Goal: Information Seeking & Learning: Learn about a topic

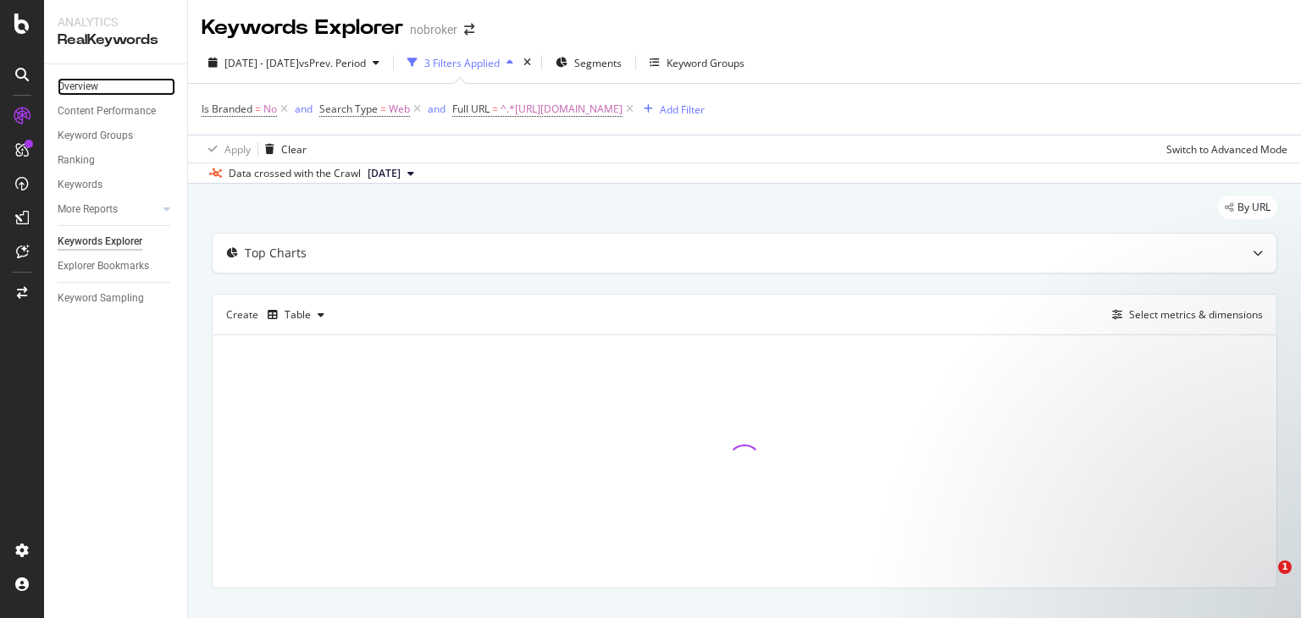
click at [114, 78] on link "Overview" at bounding box center [117, 87] width 118 height 18
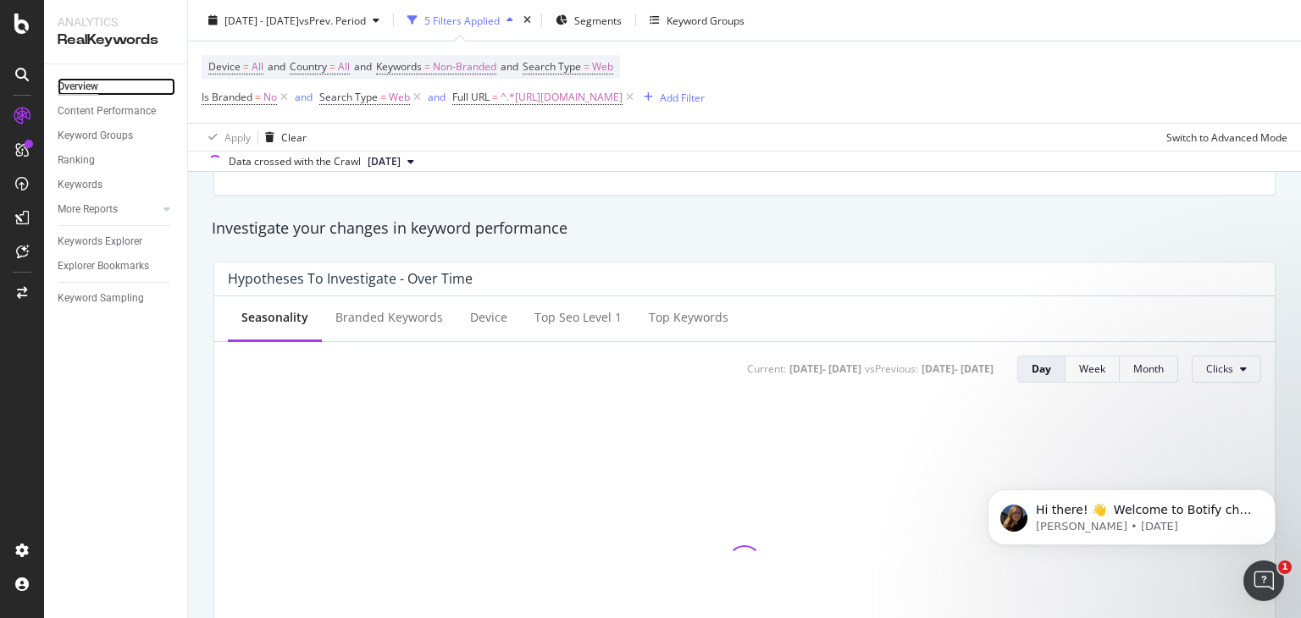
scroll to position [705, 0]
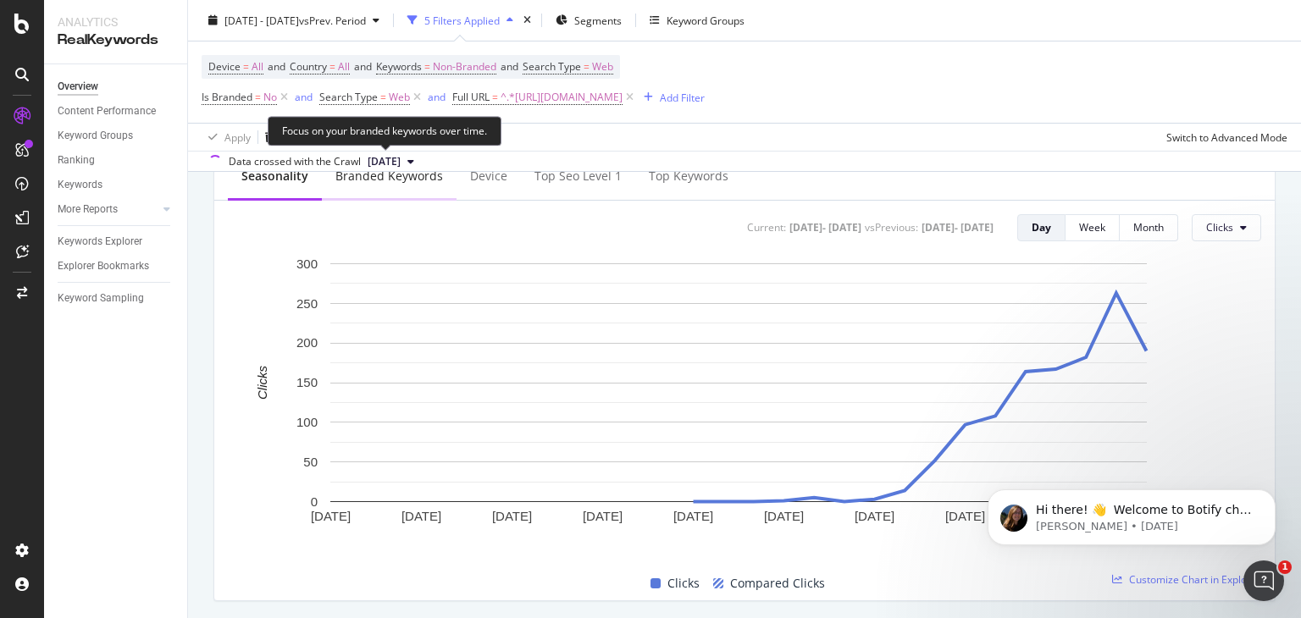
click at [423, 191] on div "Branded Keywords" at bounding box center [389, 177] width 135 height 47
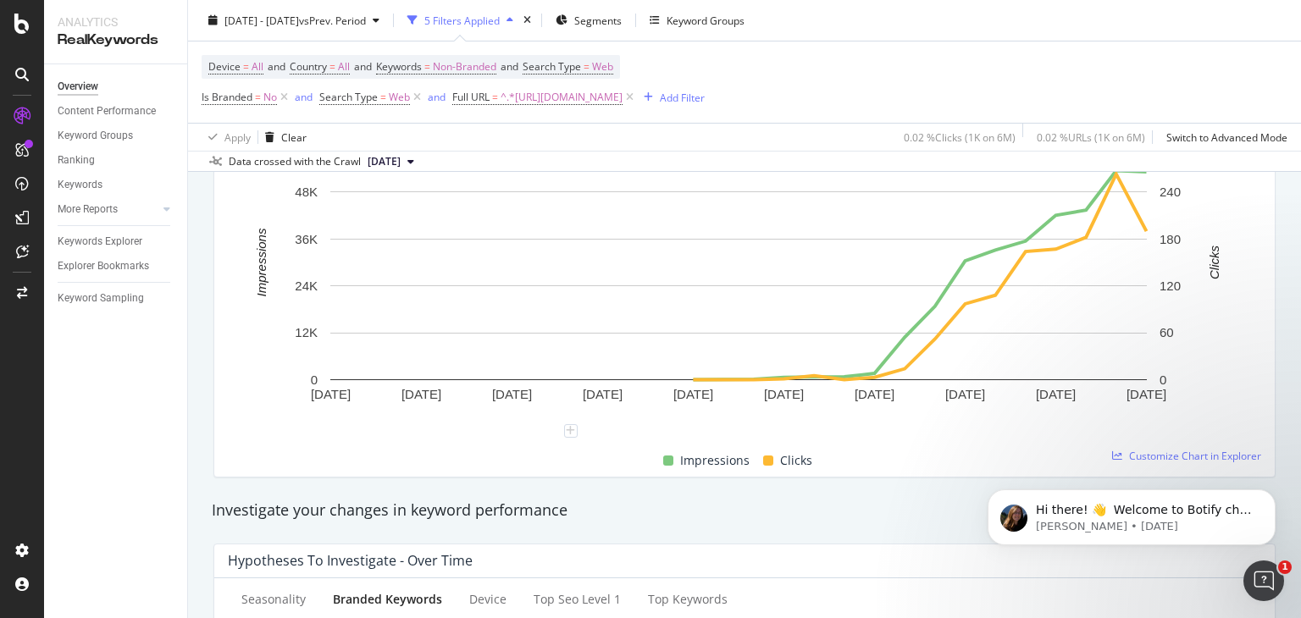
scroll to position [564, 0]
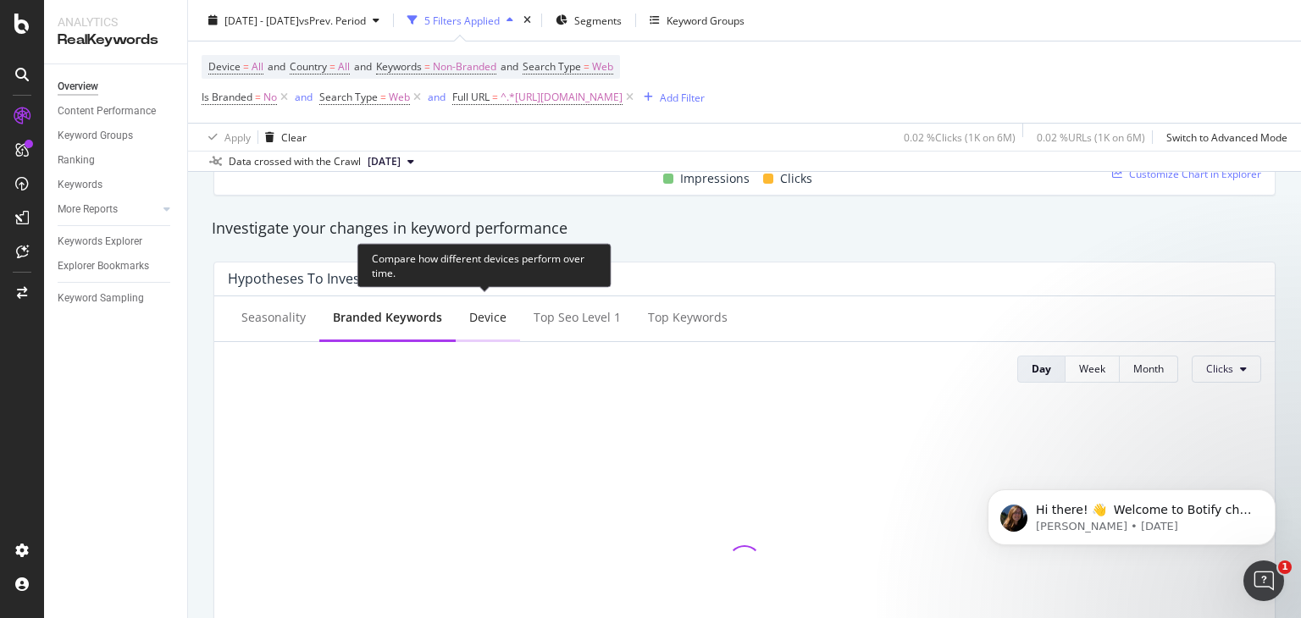
click at [469, 316] on div "Device" at bounding box center [487, 317] width 37 height 17
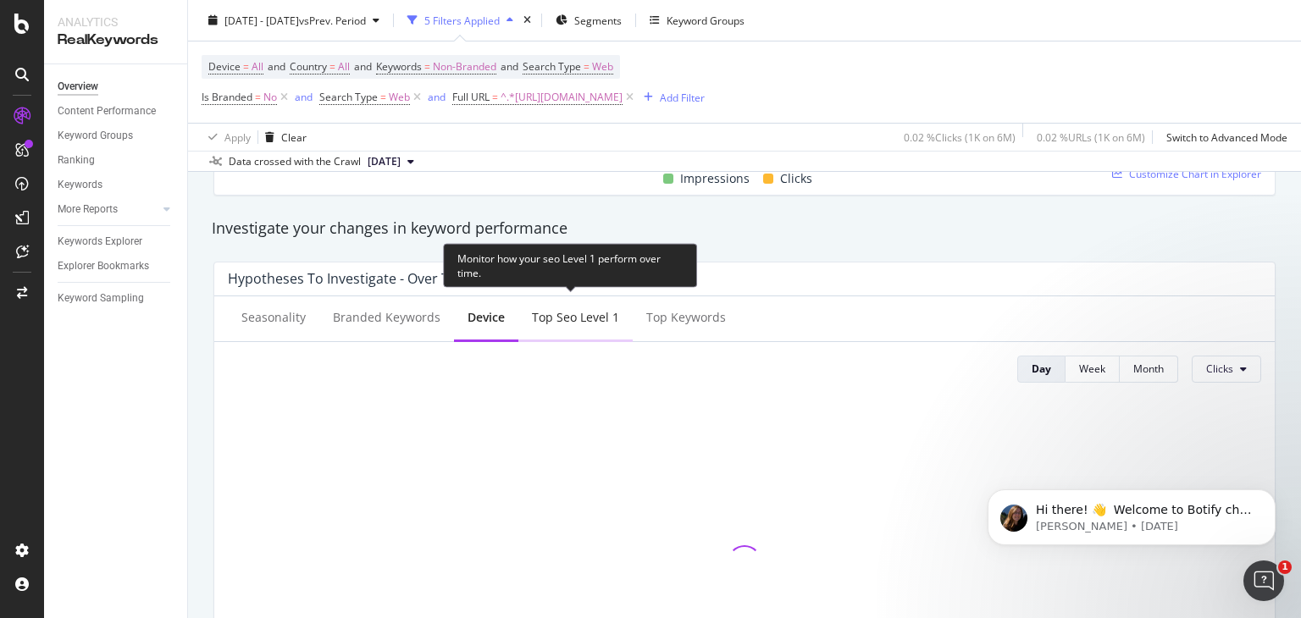
click at [602, 311] on div "Top seo Level 1" at bounding box center [575, 317] width 87 height 17
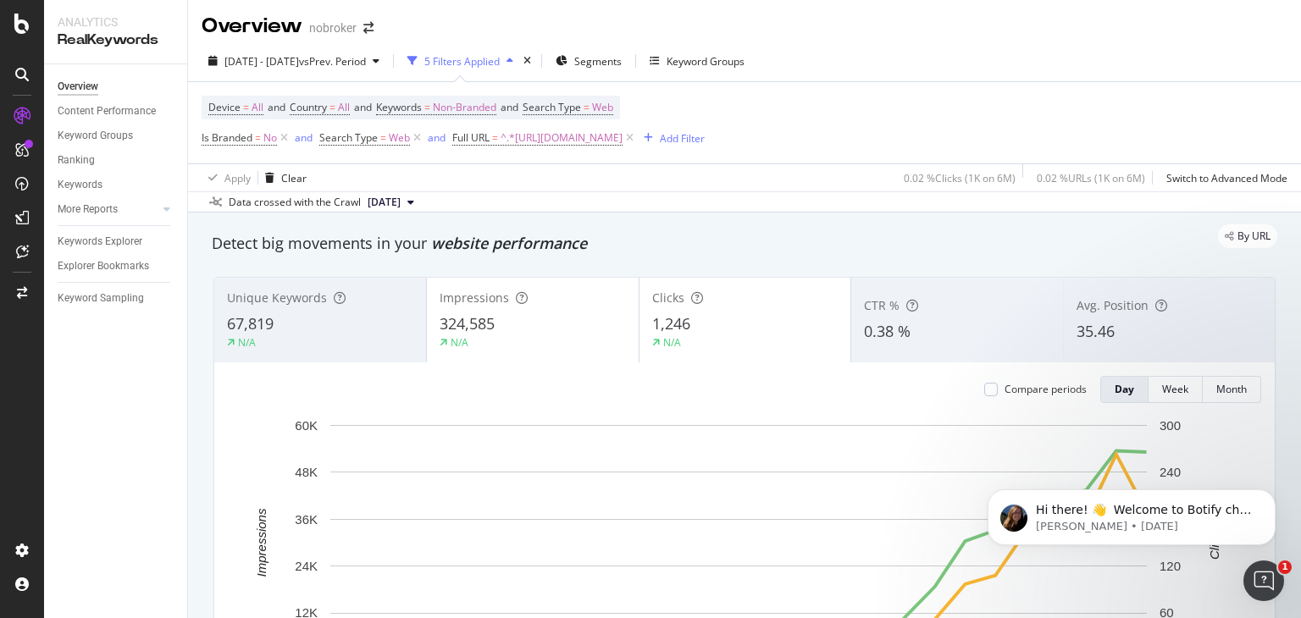
scroll to position [0, 0]
click at [705, 139] on div "Add Filter" at bounding box center [682, 140] width 45 height 14
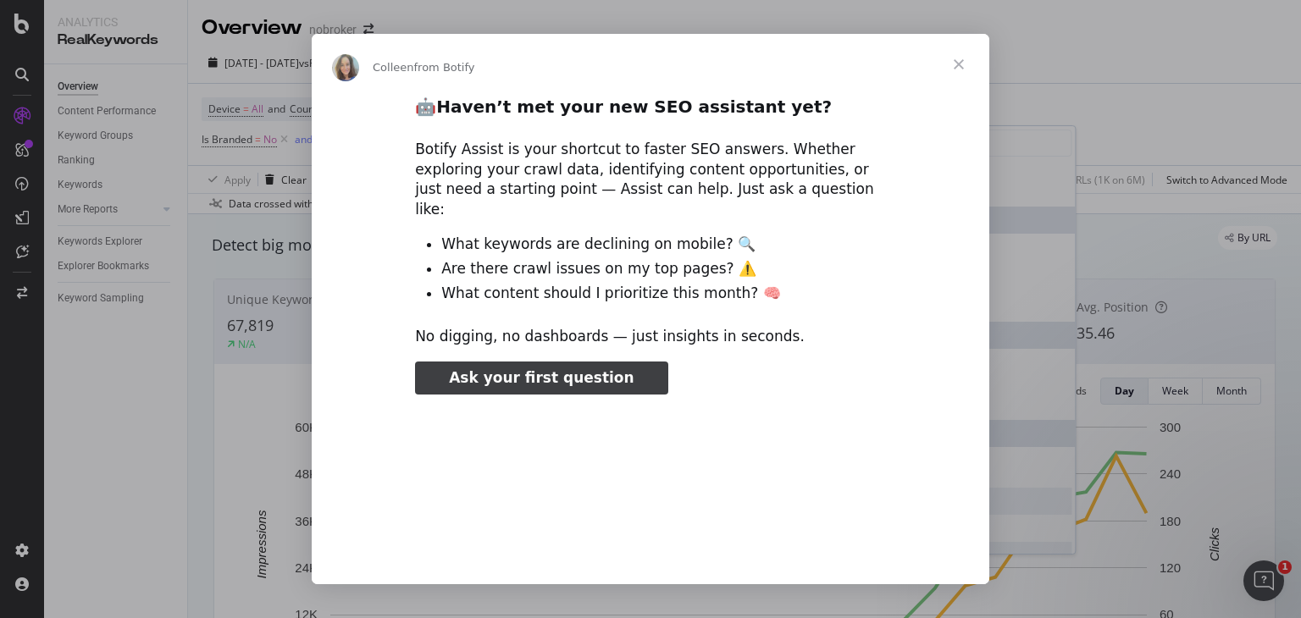
type input "53133"
click at [955, 72] on span "Close" at bounding box center [958, 64] width 61 height 61
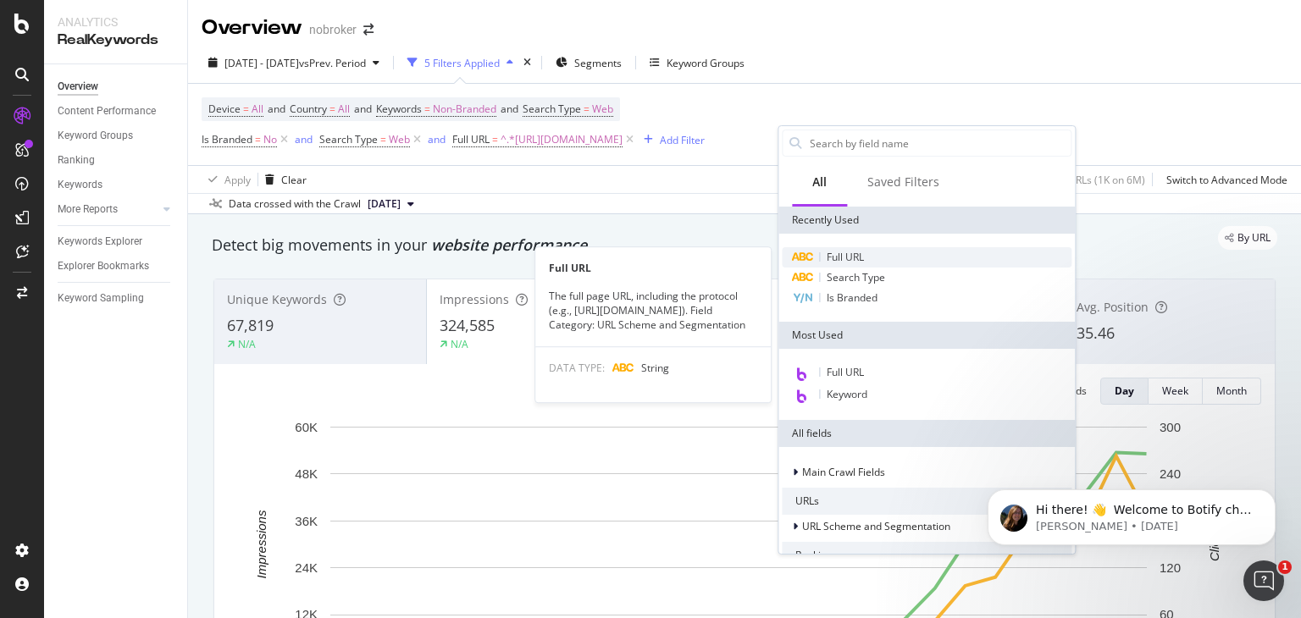
click at [854, 250] on span "Full URL" at bounding box center [845, 257] width 37 height 14
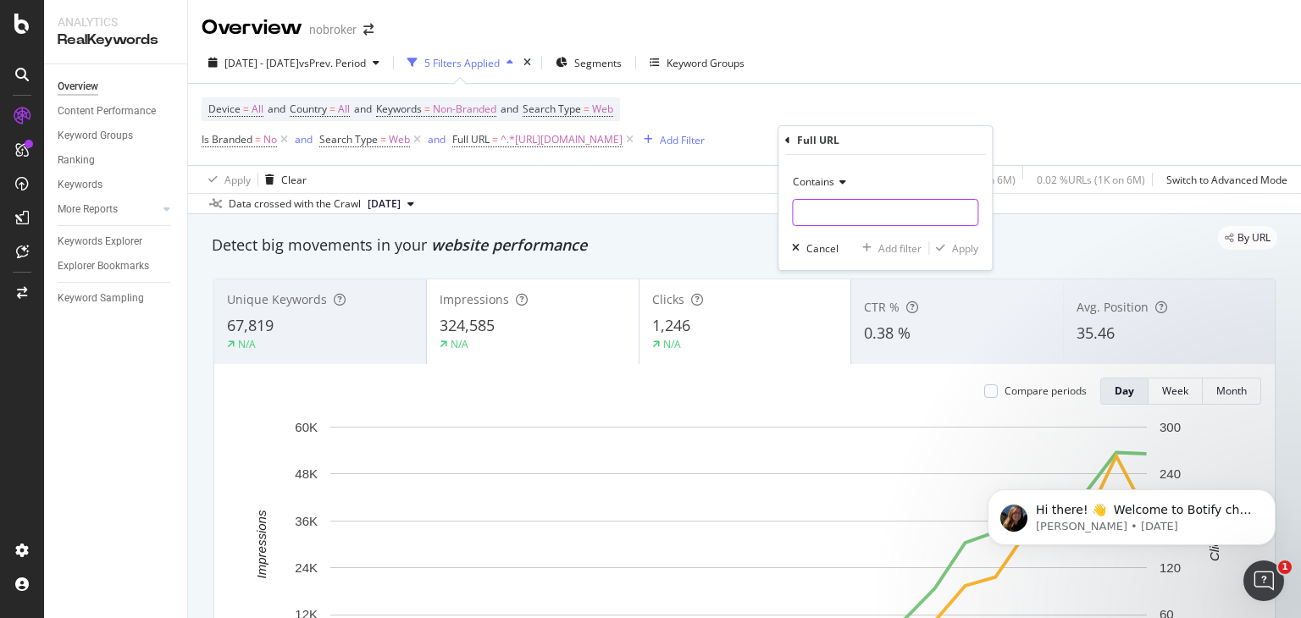
click at [860, 224] on input "text" at bounding box center [885, 212] width 185 height 27
paste input "[URL][DOMAIN_NAME]"
type input "[URL][DOMAIN_NAME]"
click at [954, 248] on div "Apply" at bounding box center [965, 248] width 26 height 14
